Goal: Task Accomplishment & Management: Manage account settings

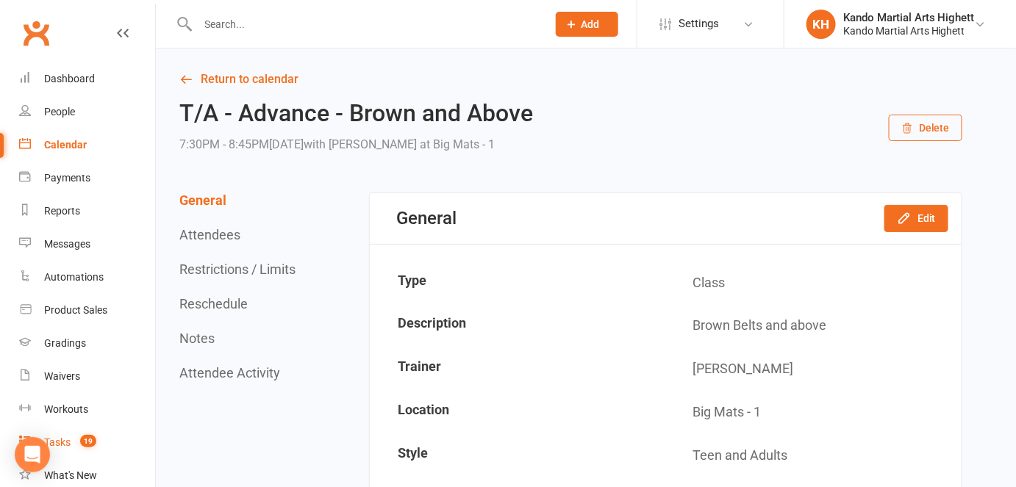
click at [93, 451] on link "Tasks 19" at bounding box center [87, 442] width 136 height 33
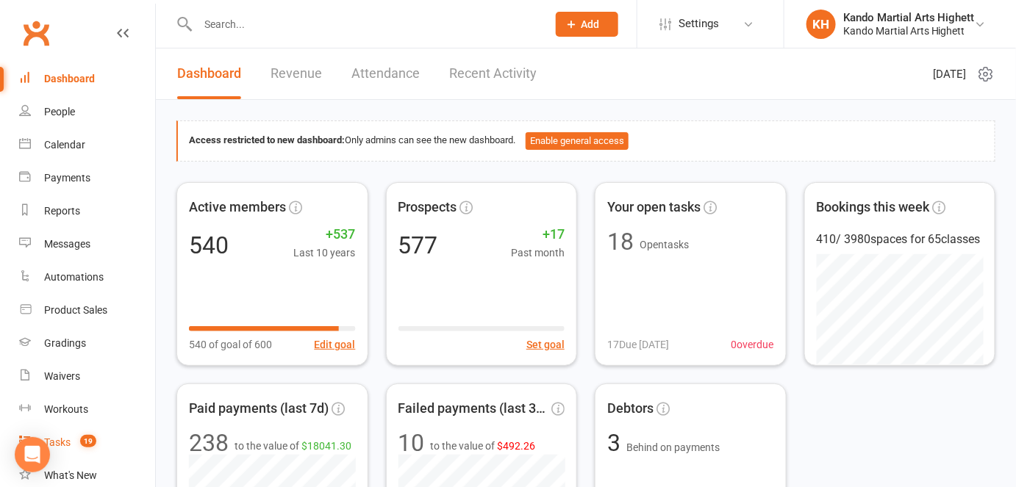
click at [52, 452] on link "Tasks 19" at bounding box center [87, 442] width 136 height 33
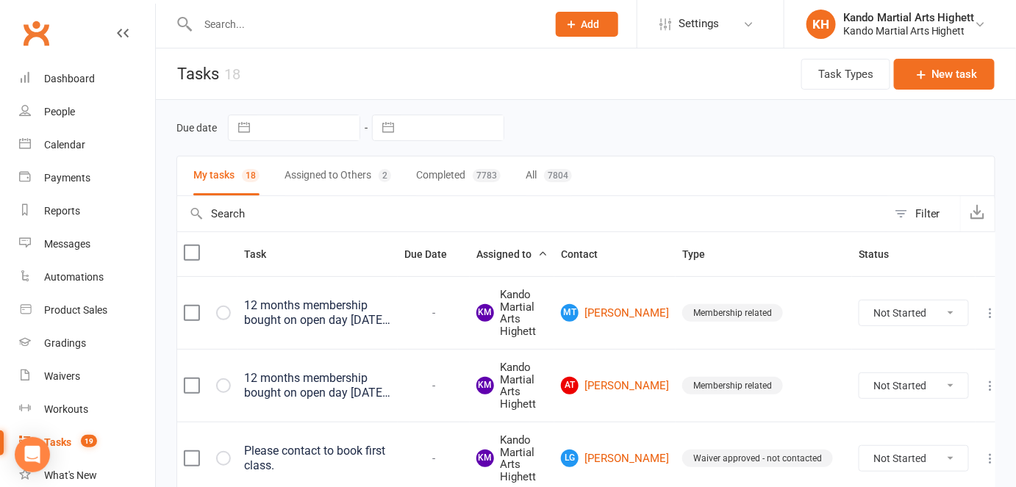
click at [871, 199] on input "text" at bounding box center [532, 213] width 710 height 35
click at [889, 214] on button "Filter" at bounding box center [923, 213] width 73 height 35
select select "incomplete"
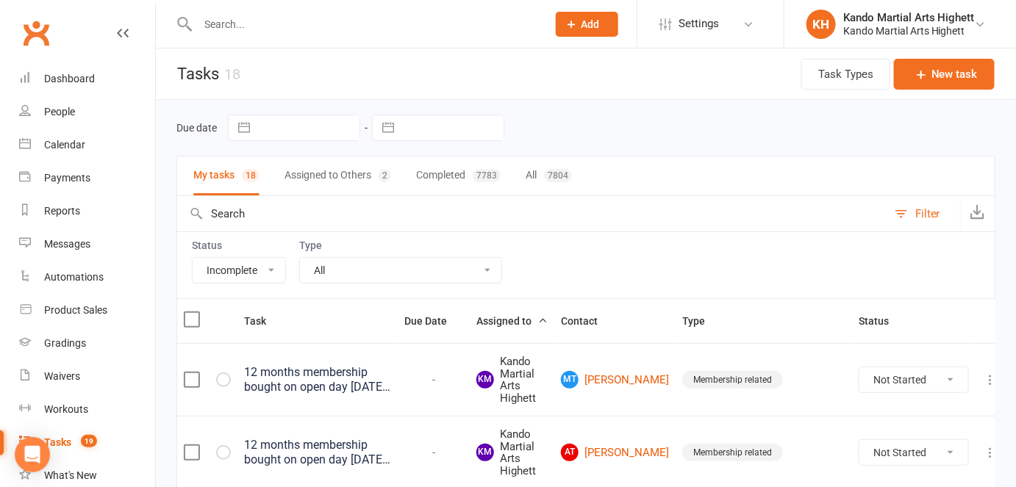
click at [433, 262] on select "All Admin Cancellation Class transfer Courtesy call Create welcome card E-mail …" at bounding box center [400, 270] width 201 height 25
select select "28347"
click at [300, 258] on select "All Admin Cancellation Class transfer Courtesy call Create welcome card E-mail …" at bounding box center [400, 270] width 201 height 25
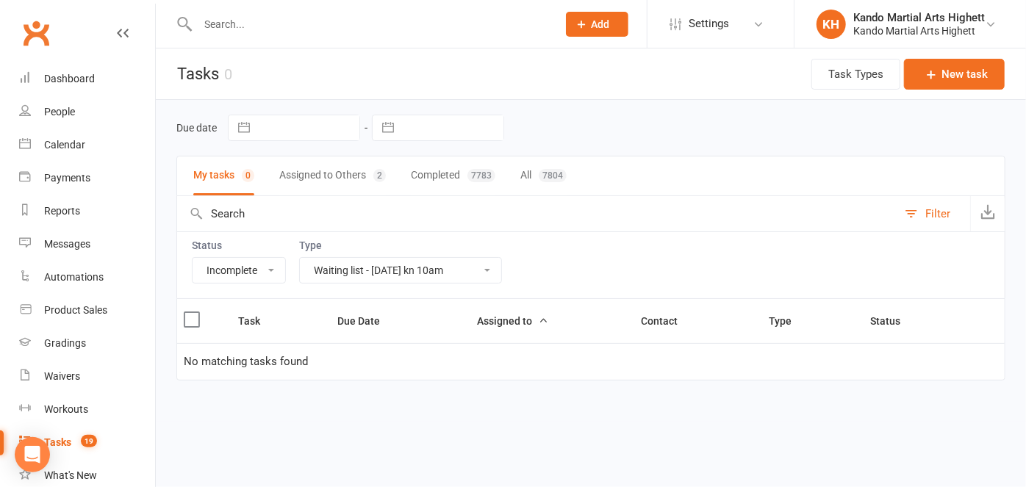
click at [439, 275] on select "All Admin Cancellation Class transfer Courtesy call Create welcome card E-mail …" at bounding box center [400, 270] width 201 height 25
select select
click at [300, 258] on select "All Admin Cancellation Class transfer Courtesy call Create welcome card E-mail …" at bounding box center [400, 270] width 201 height 25
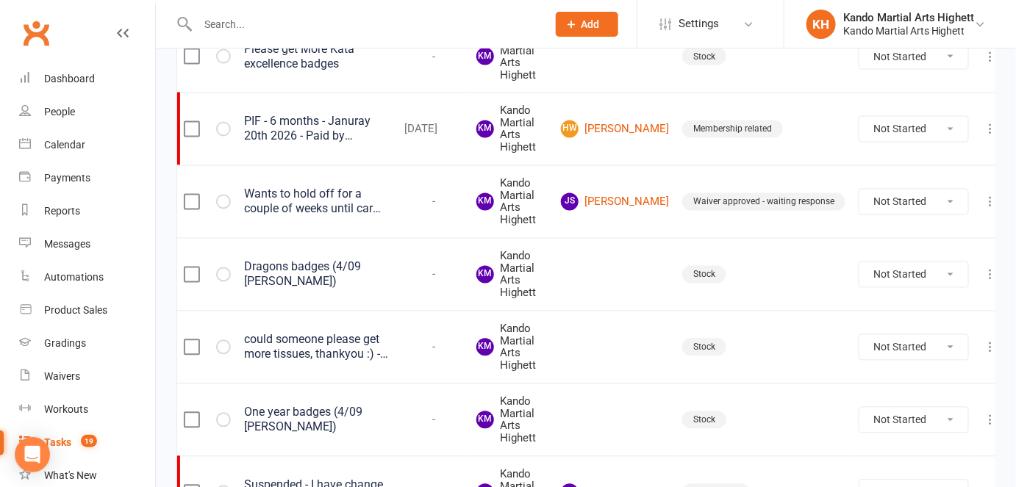
scroll to position [868, 0]
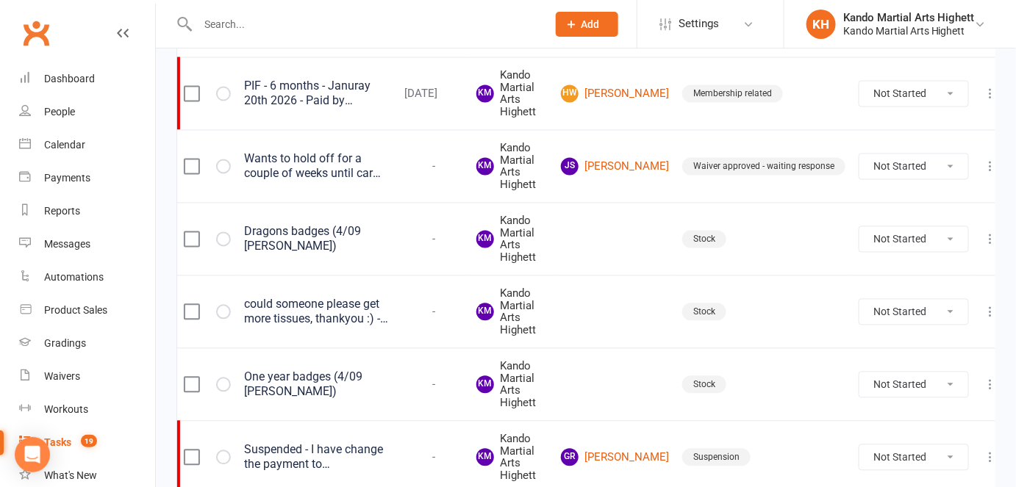
click at [225, 19] on input "text" at bounding box center [364, 24] width 343 height 21
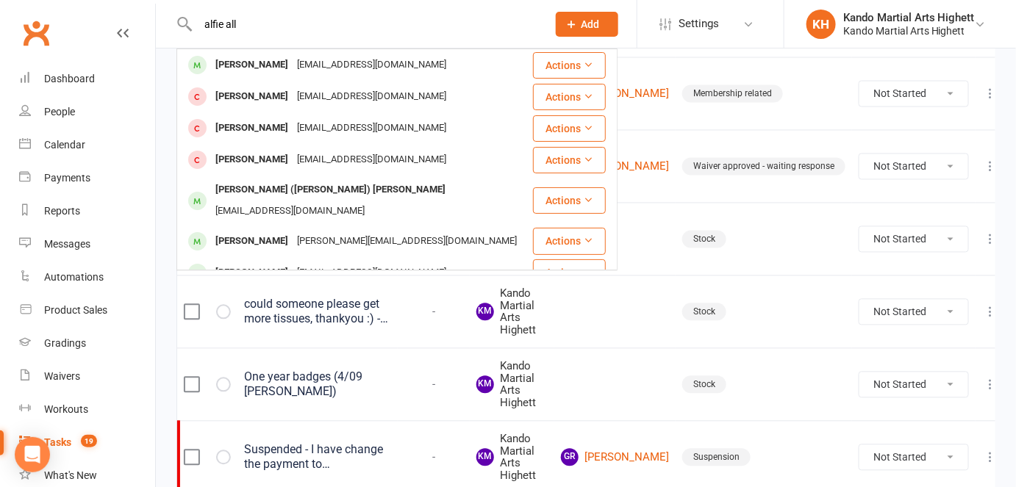
type input "alfie all"
click at [49, 149] on div "Calendar" at bounding box center [64, 145] width 41 height 12
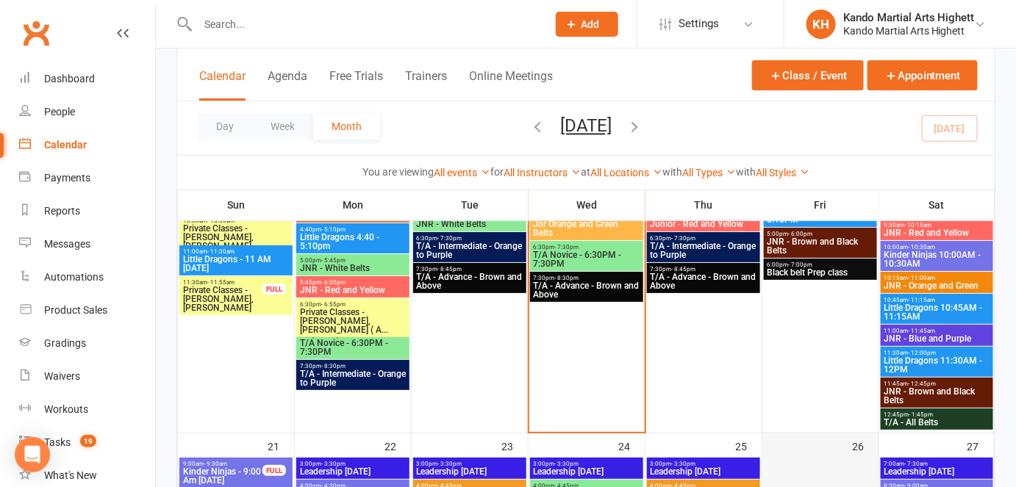
scroll to position [1785, 0]
